Goal: Find specific page/section: Find specific page/section

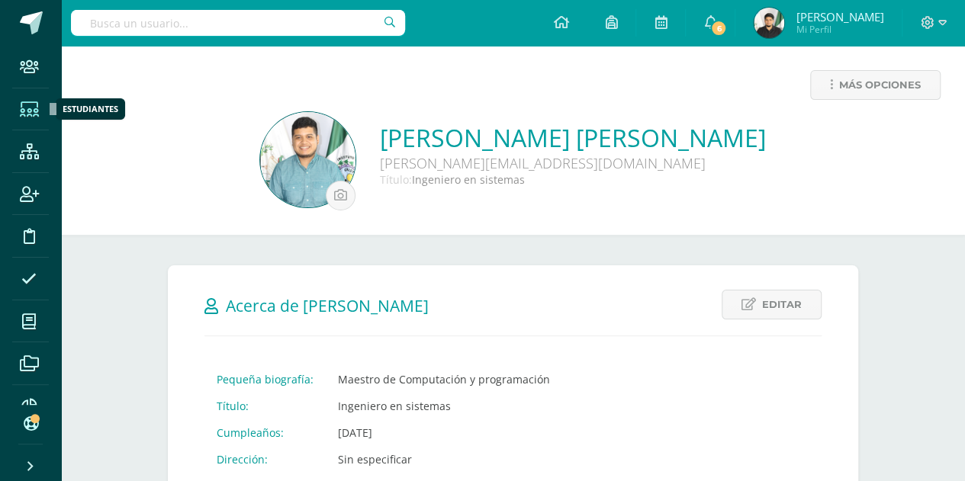
click at [17, 114] on span at bounding box center [29, 108] width 34 height 34
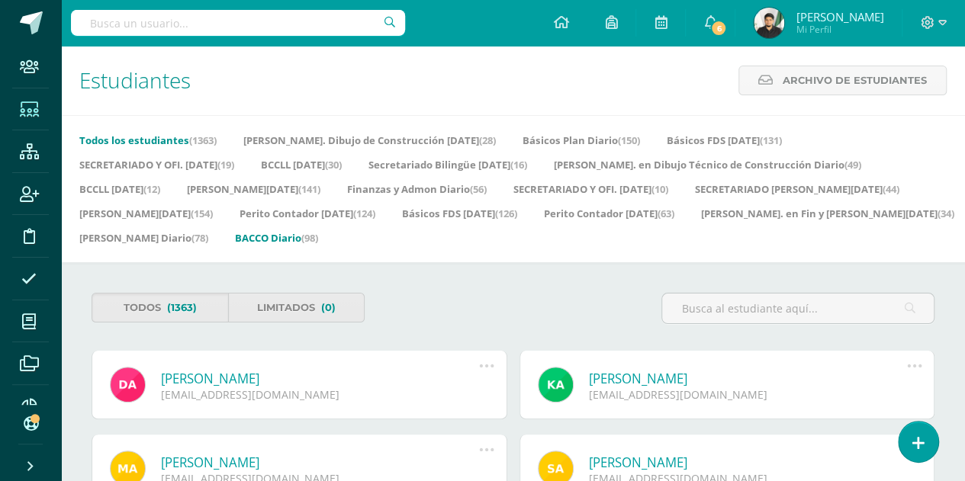
click at [318, 226] on link "BACCO Diario (98)" at bounding box center [276, 238] width 83 height 24
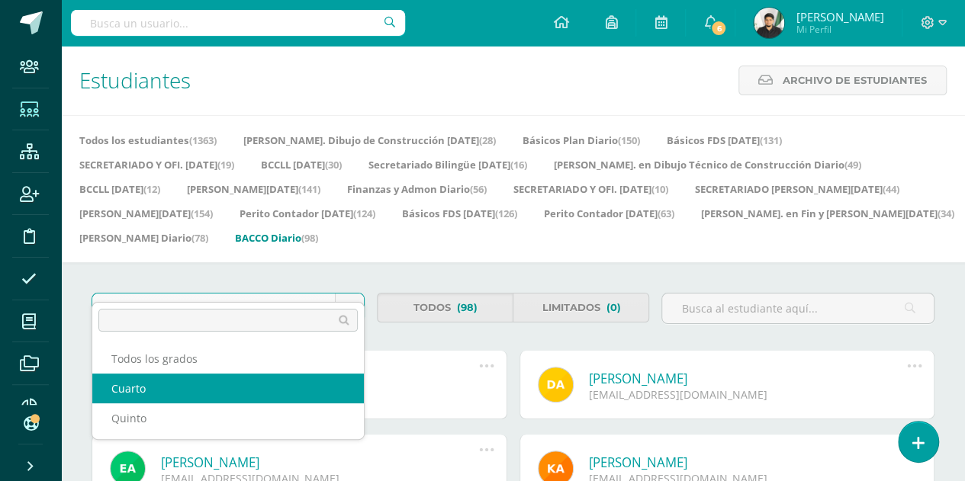
select select "4"
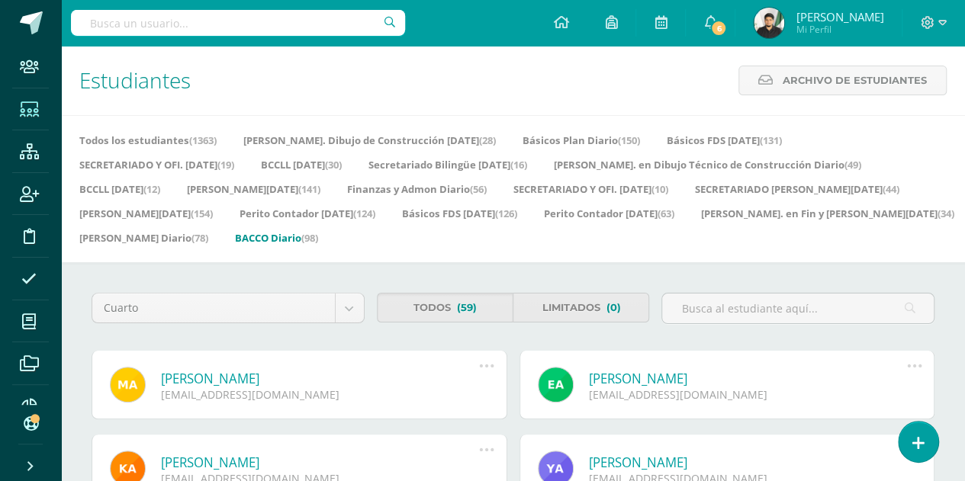
click at [232, 390] on div "[PERSON_NAME] Estupe [EMAIL_ADDRESS][DOMAIN_NAME] Deshabilitar usuario Reenviar…" at bounding box center [299, 385] width 416 height 69
click at [347, 188] on link "Finanzas y Admon Diario (56)" at bounding box center [417, 189] width 140 height 24
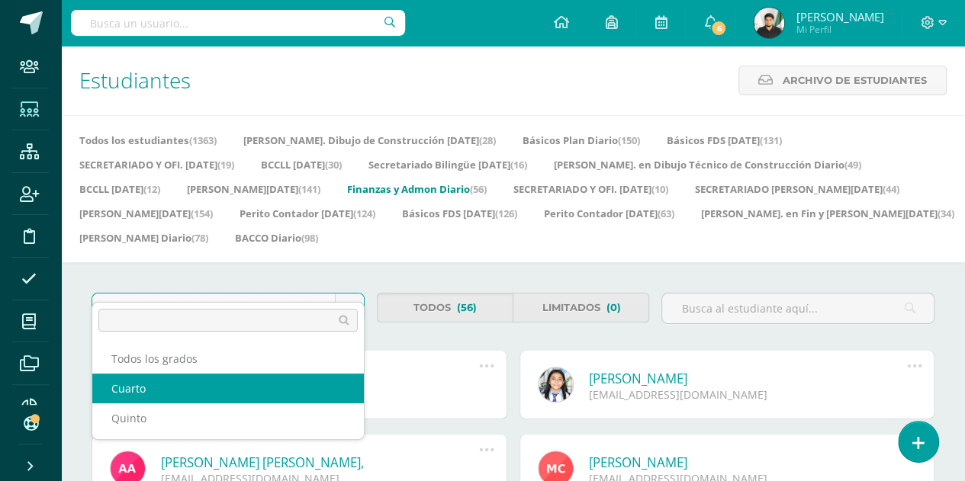
select select "9"
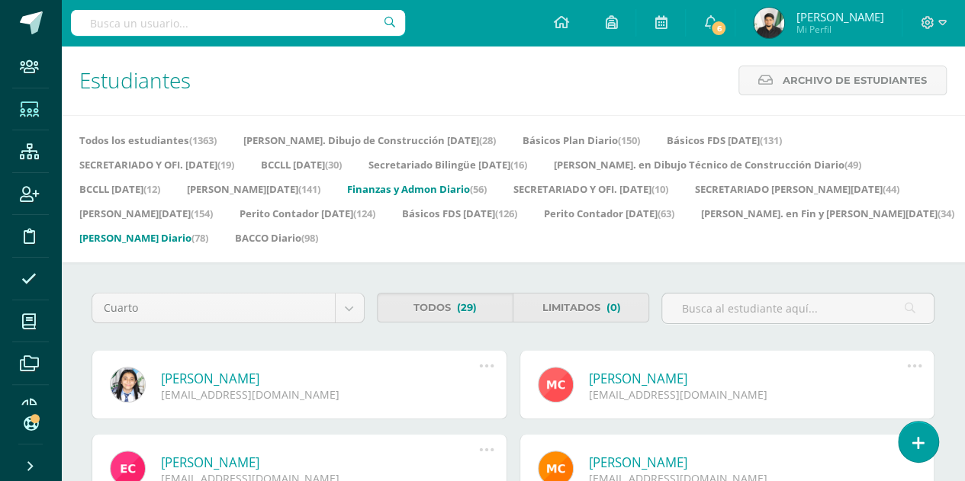
click at [208, 226] on link "[PERSON_NAME] Diario (78)" at bounding box center [143, 238] width 129 height 24
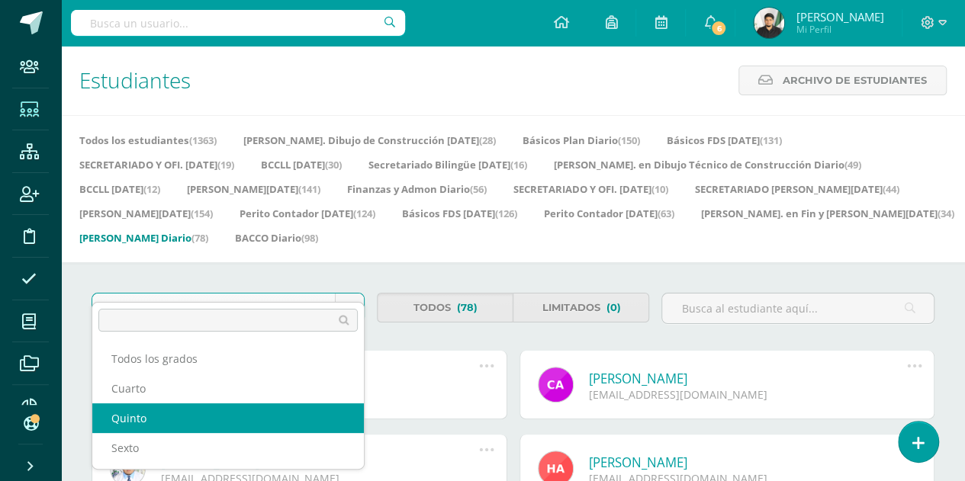
select select "14"
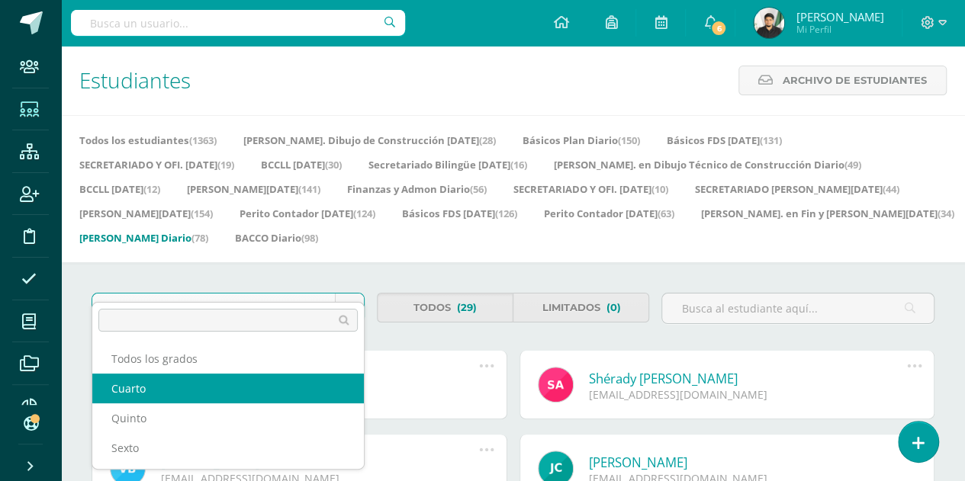
select select "13"
